Goal: Transaction & Acquisition: Subscribe to service/newsletter

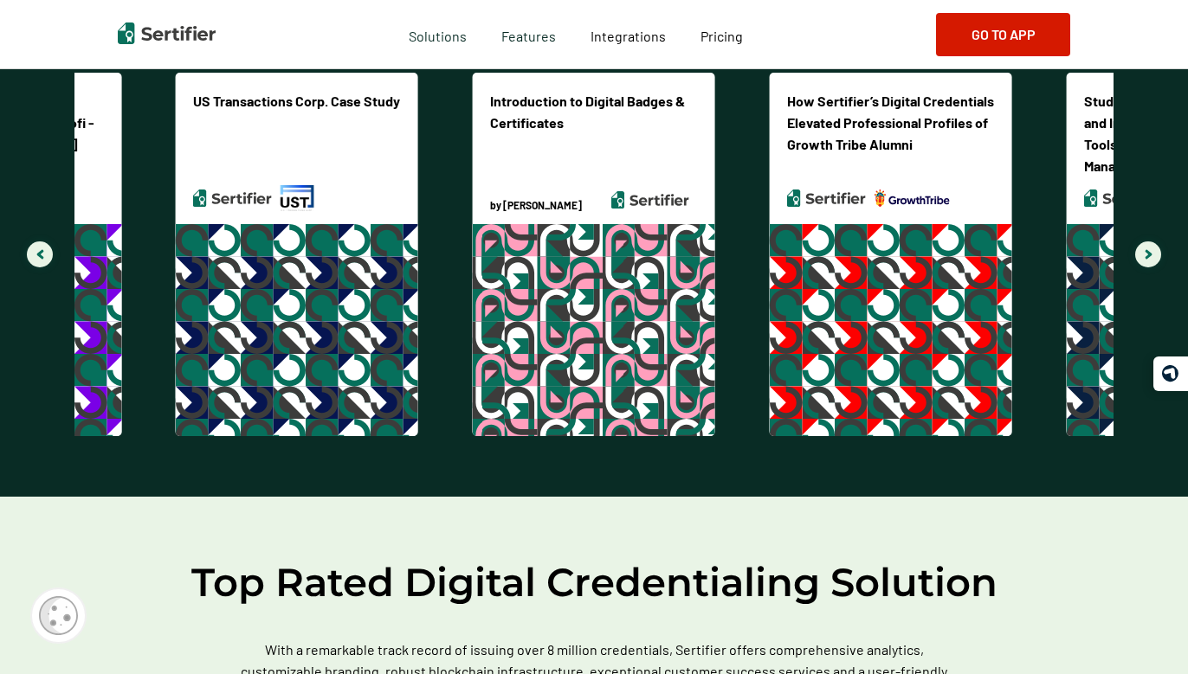
scroll to position [4208, 0]
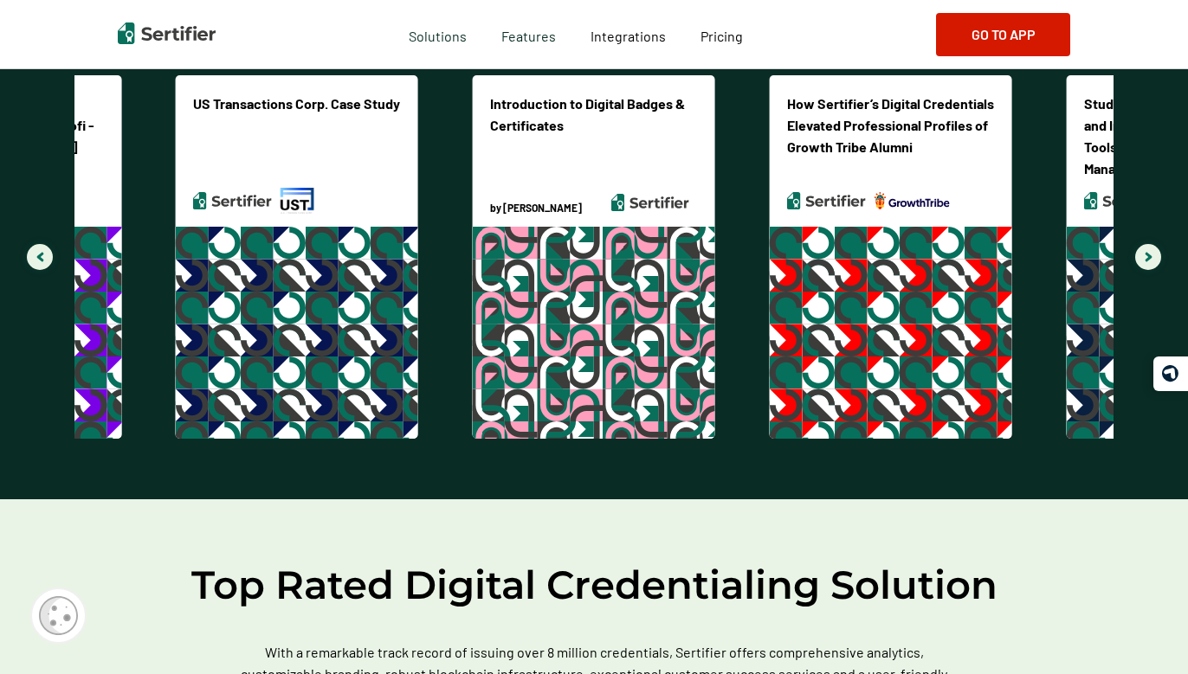
click at [577, 136] on div "Introduction to Digital Badges & Certificates by [PERSON_NAME]" at bounding box center [594, 150] width 242 height 151
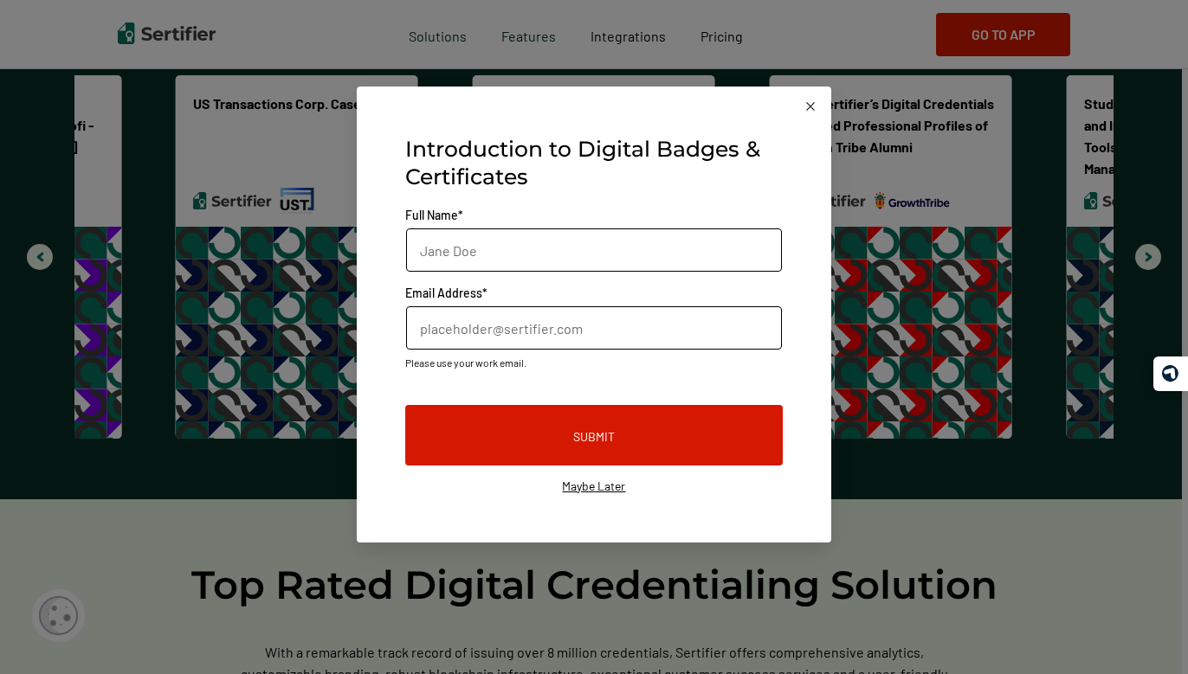
click at [598, 489] on span "Maybe Later" at bounding box center [594, 487] width 378 height 16
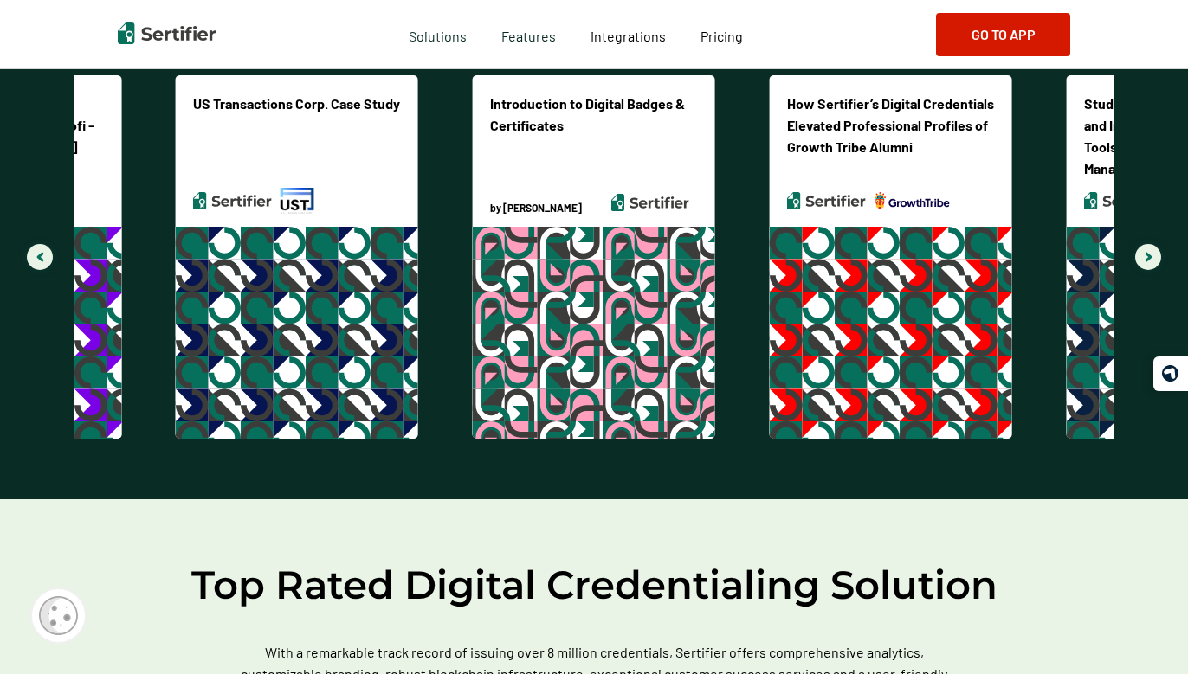
click at [600, 284] on div "Gallery" at bounding box center [594, 333] width 242 height 212
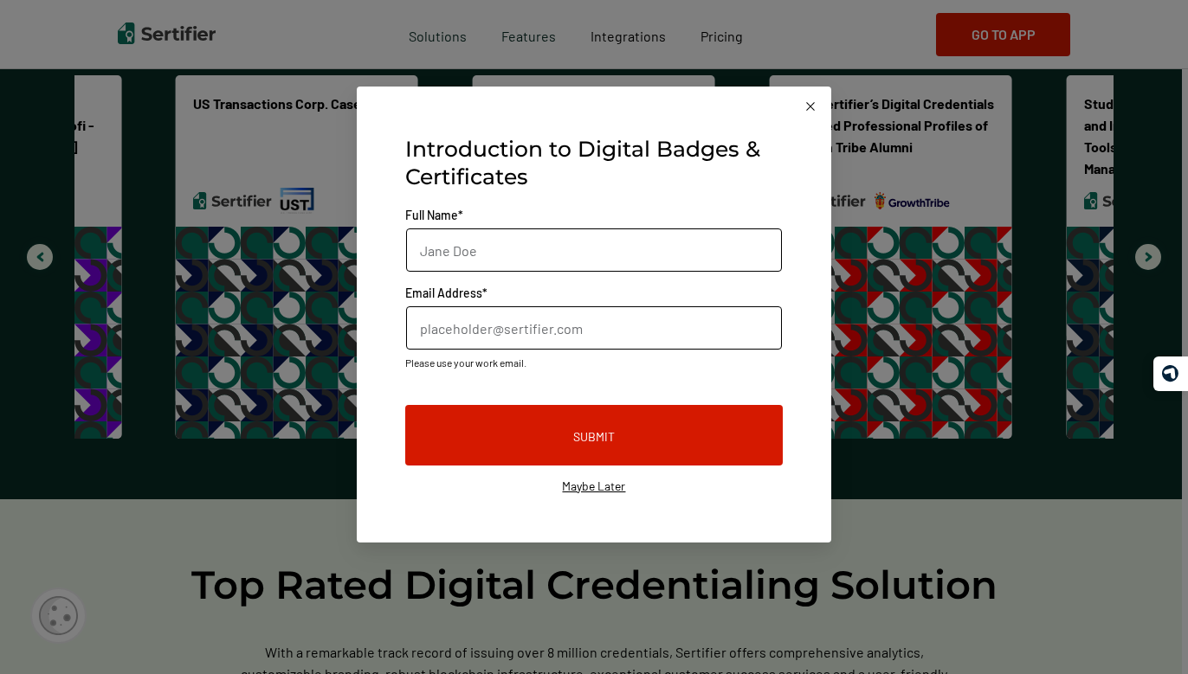
click at [810, 111] on icon "Close this dialog" at bounding box center [810, 107] width 14 height 14
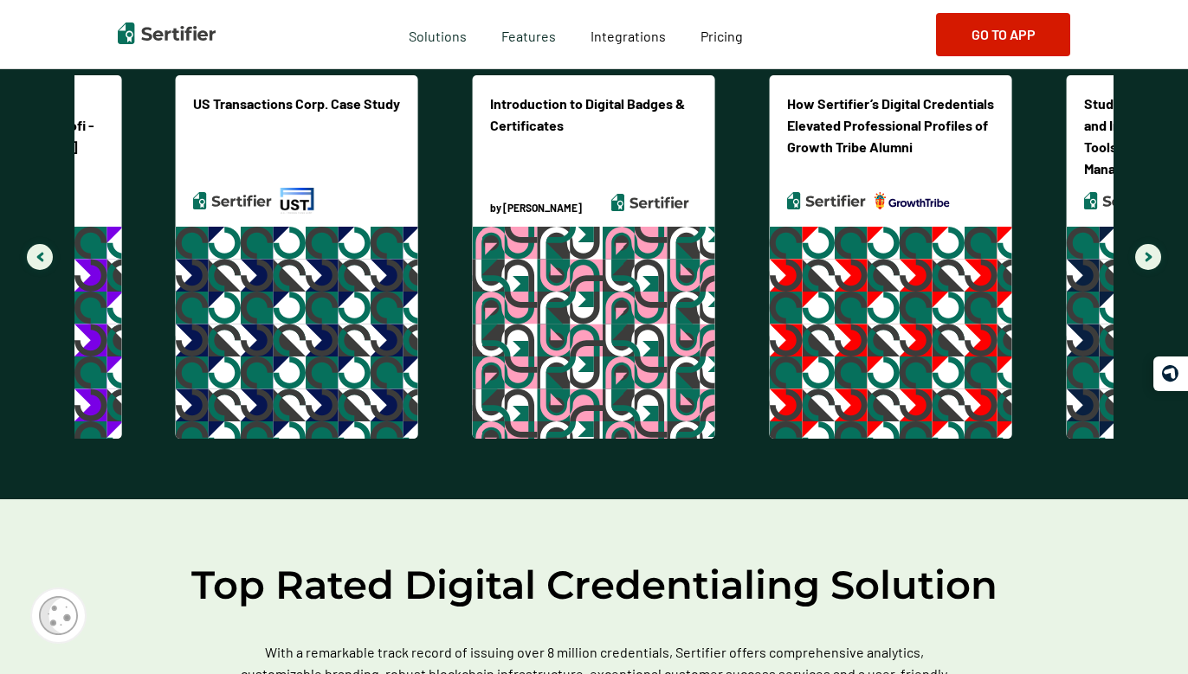
click at [577, 296] on div "Gallery" at bounding box center [594, 333] width 242 height 212
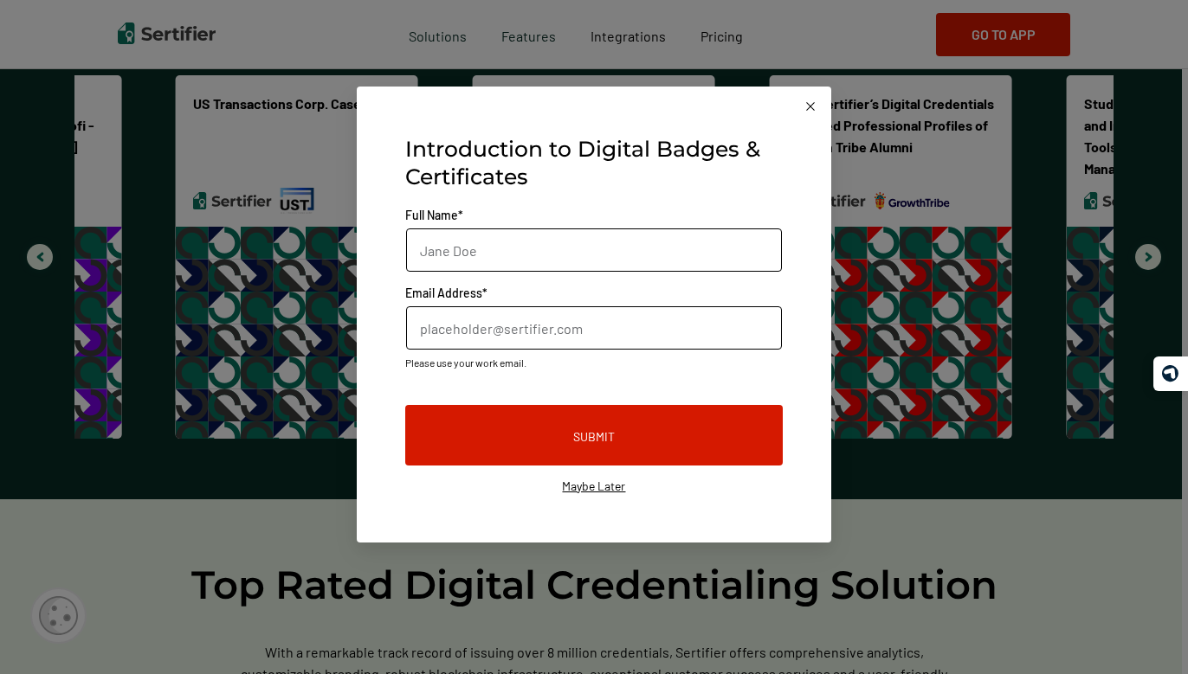
click at [547, 248] on input "text" at bounding box center [594, 250] width 377 height 43
type input "s"
type input "[PERSON_NAME]"
click at [520, 338] on input "text" at bounding box center [594, 327] width 377 height 43
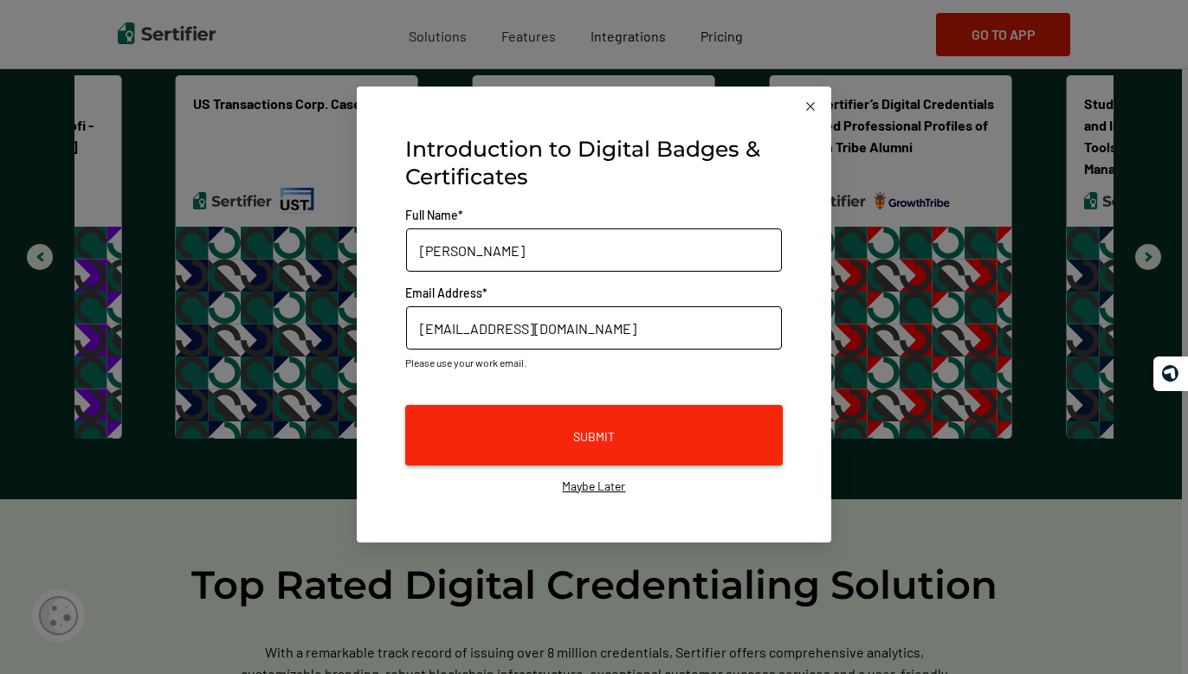
type input "[EMAIL_ADDRESS][DOMAIN_NAME]"
click at [573, 440] on span "Submit" at bounding box center [594, 437] width 42 height 16
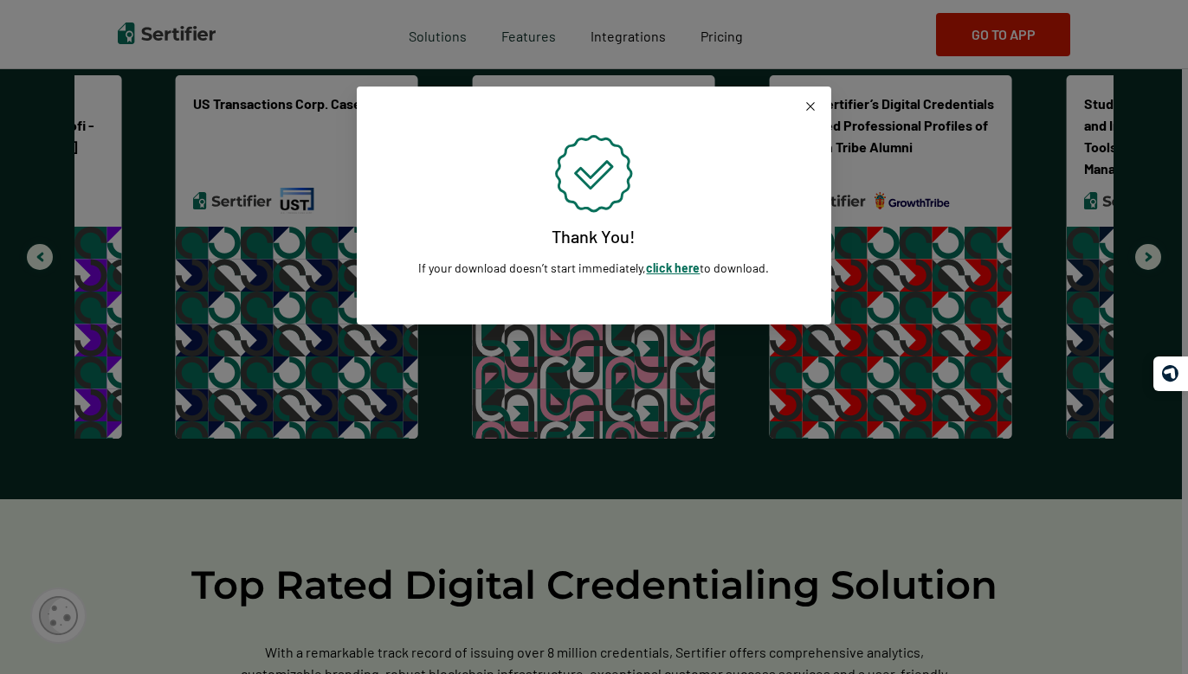
click at [667, 270] on link "click here" at bounding box center [673, 268] width 54 height 15
